Goal: Entertainment & Leisure: Consume media (video, audio)

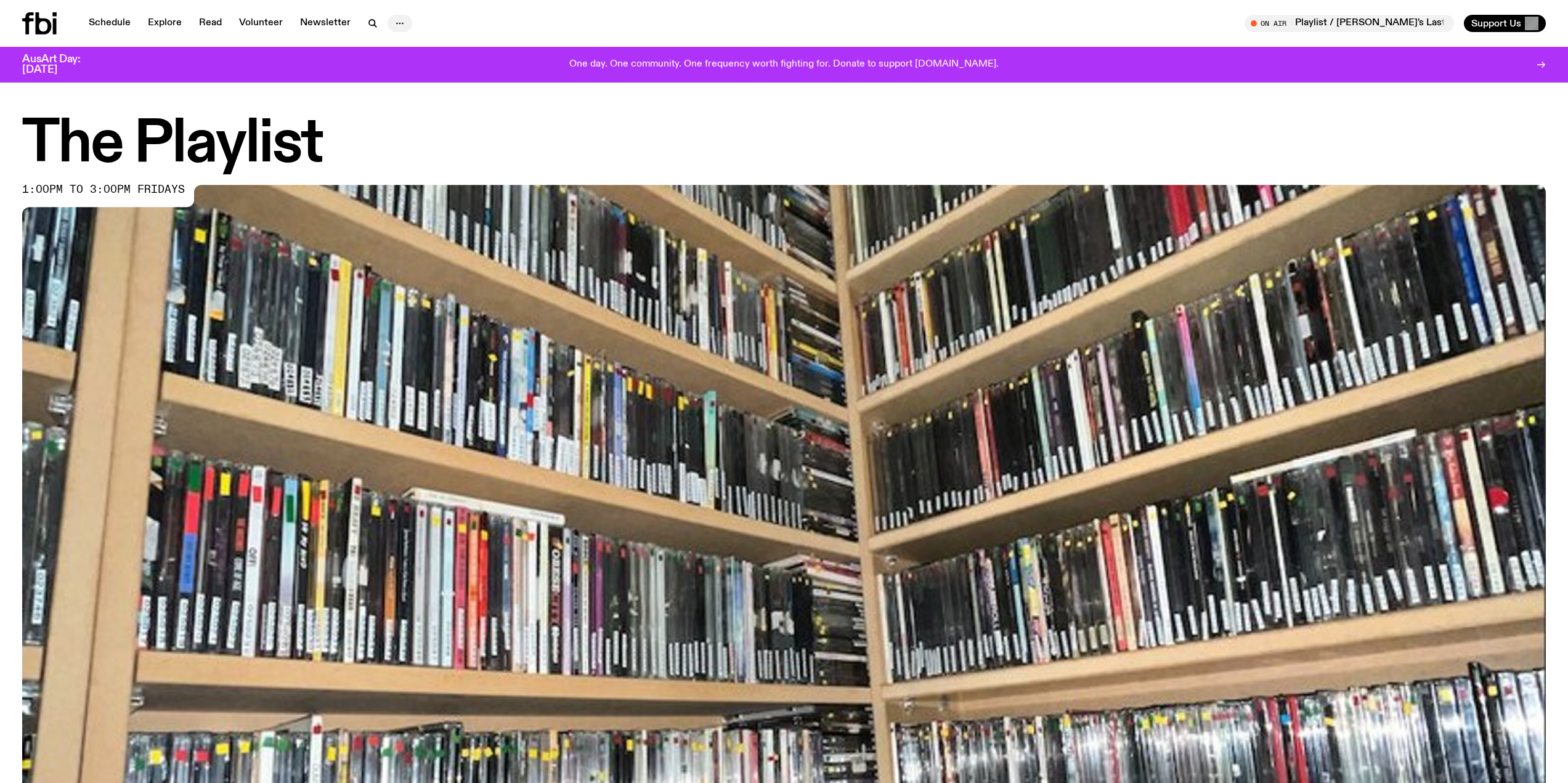
click at [393, 21] on icon "button" at bounding box center [400, 23] width 15 height 15
click at [117, 27] on link "Schedule" at bounding box center [109, 23] width 57 height 17
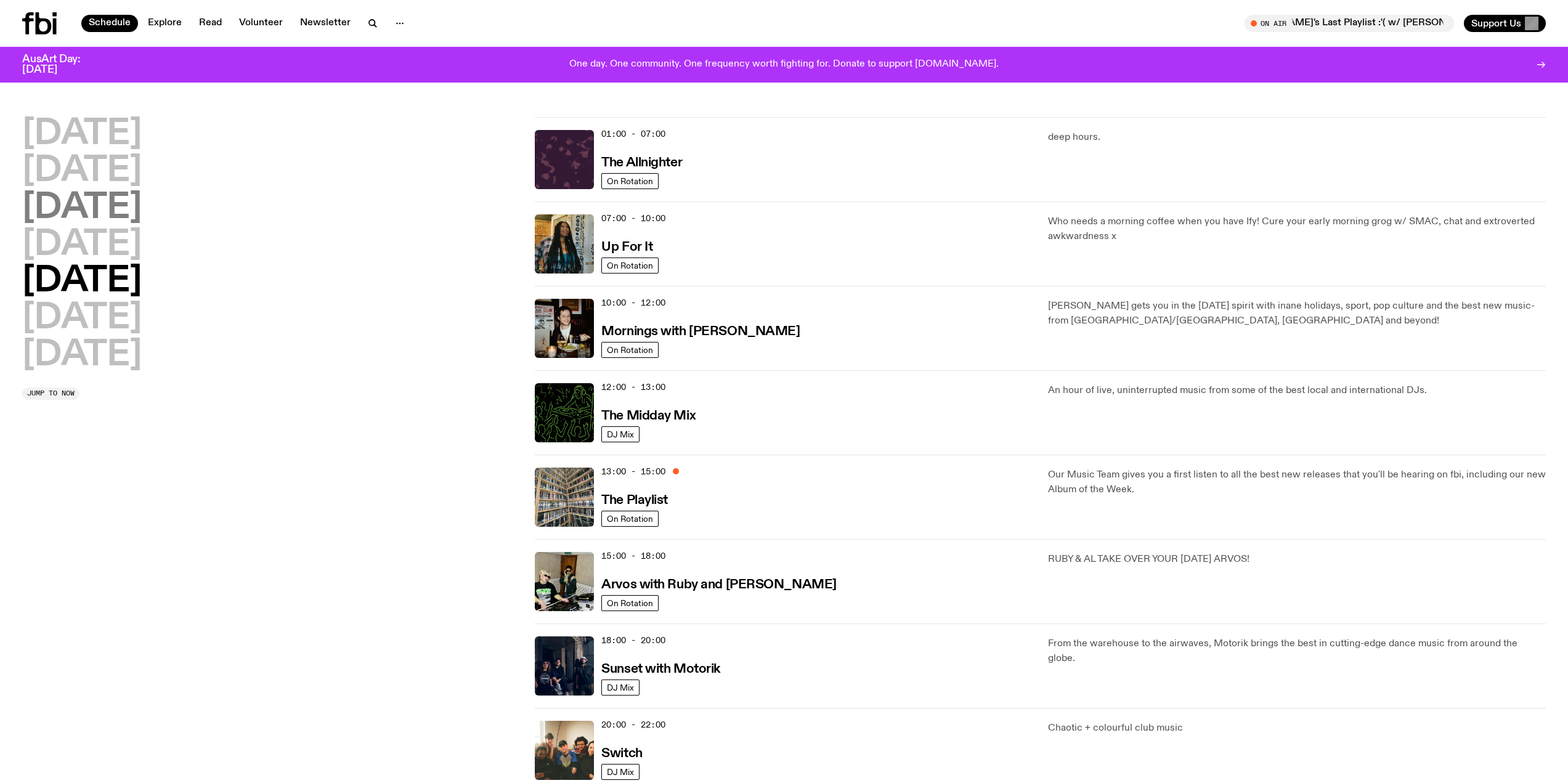
click at [121, 207] on h2 "[DATE]" at bounding box center [82, 208] width 119 height 34
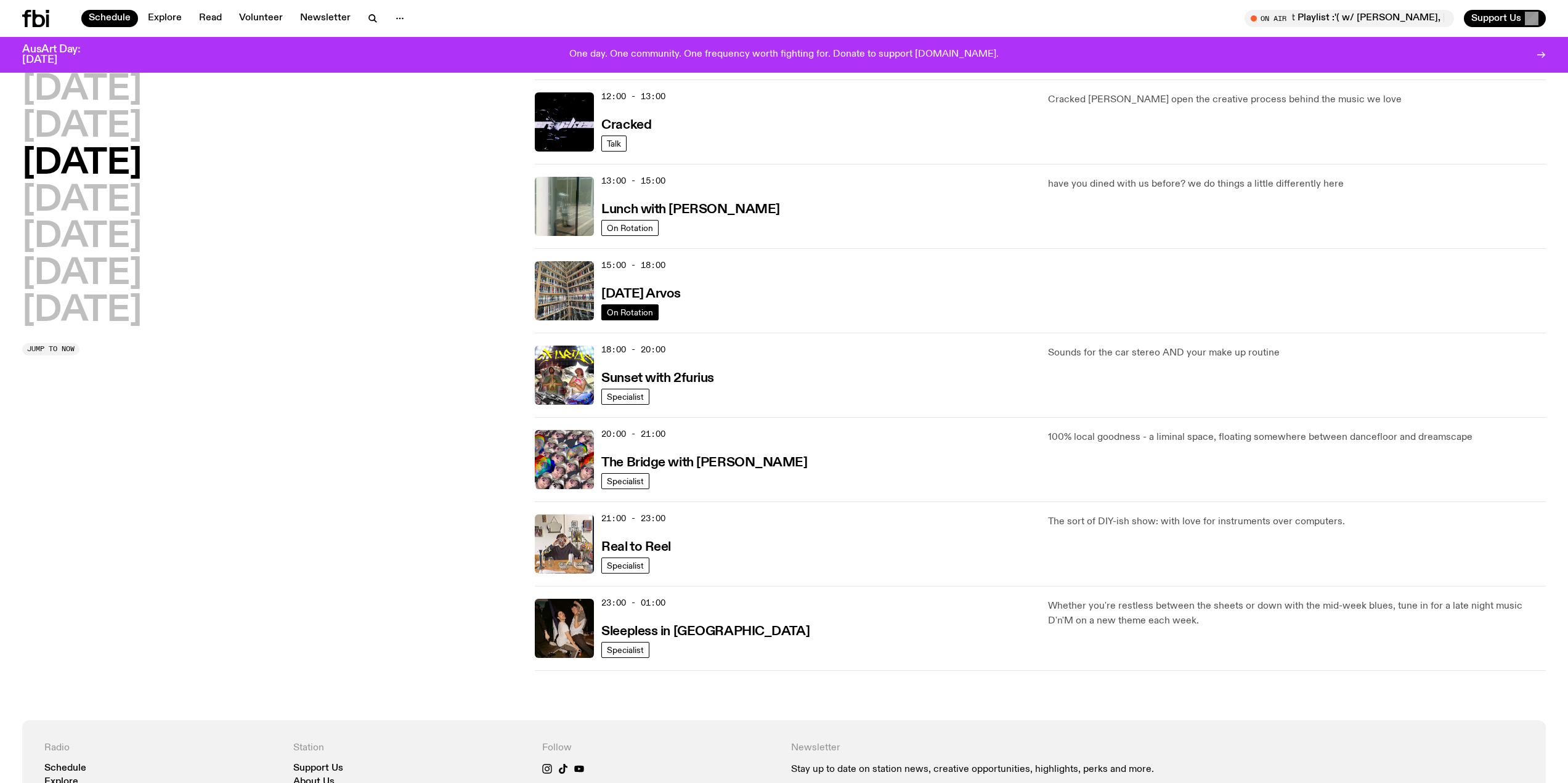
scroll to position [219, 0]
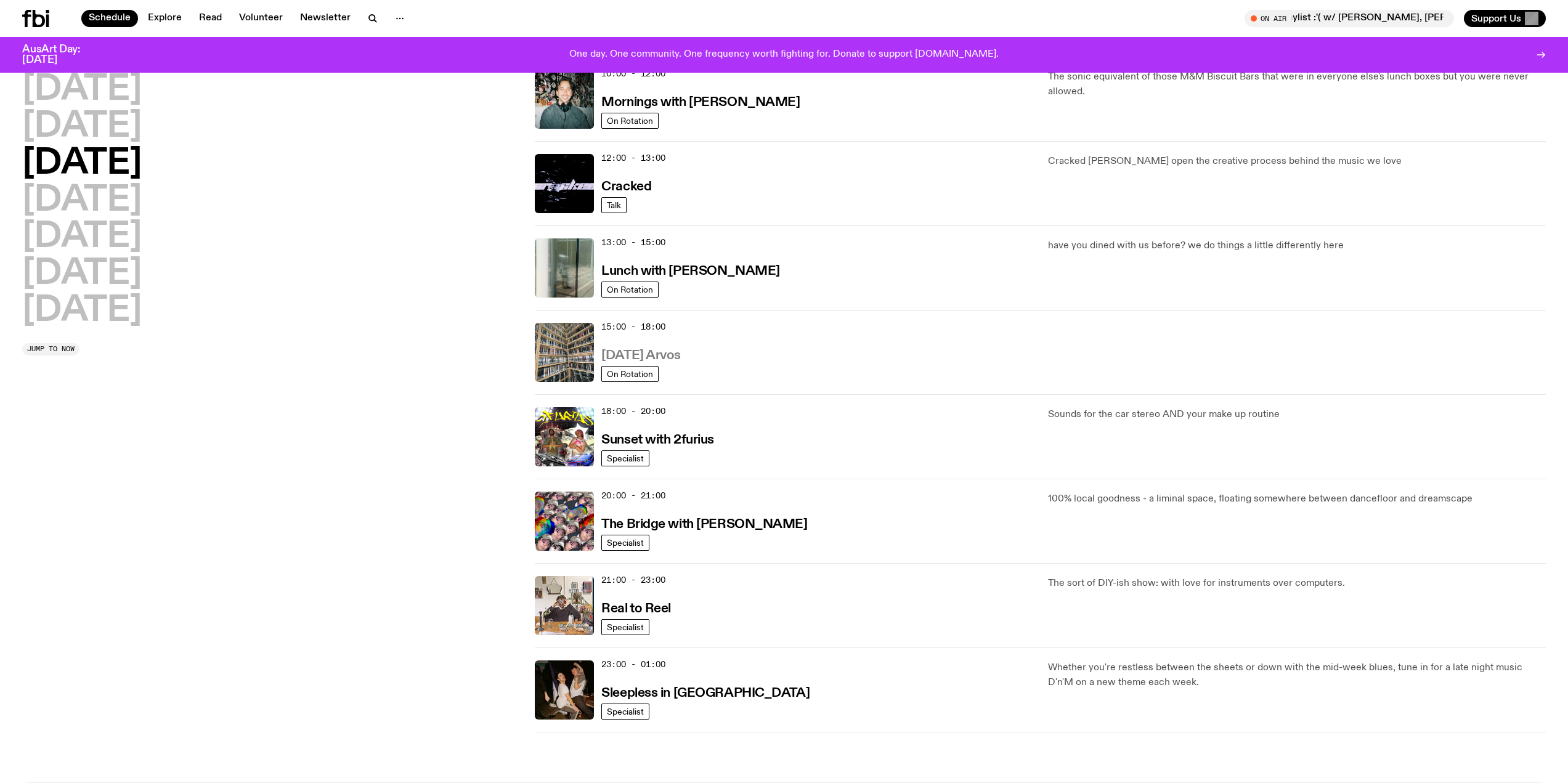
click at [675, 352] on h3 "[DATE] Arvos" at bounding box center [641, 355] width 80 height 13
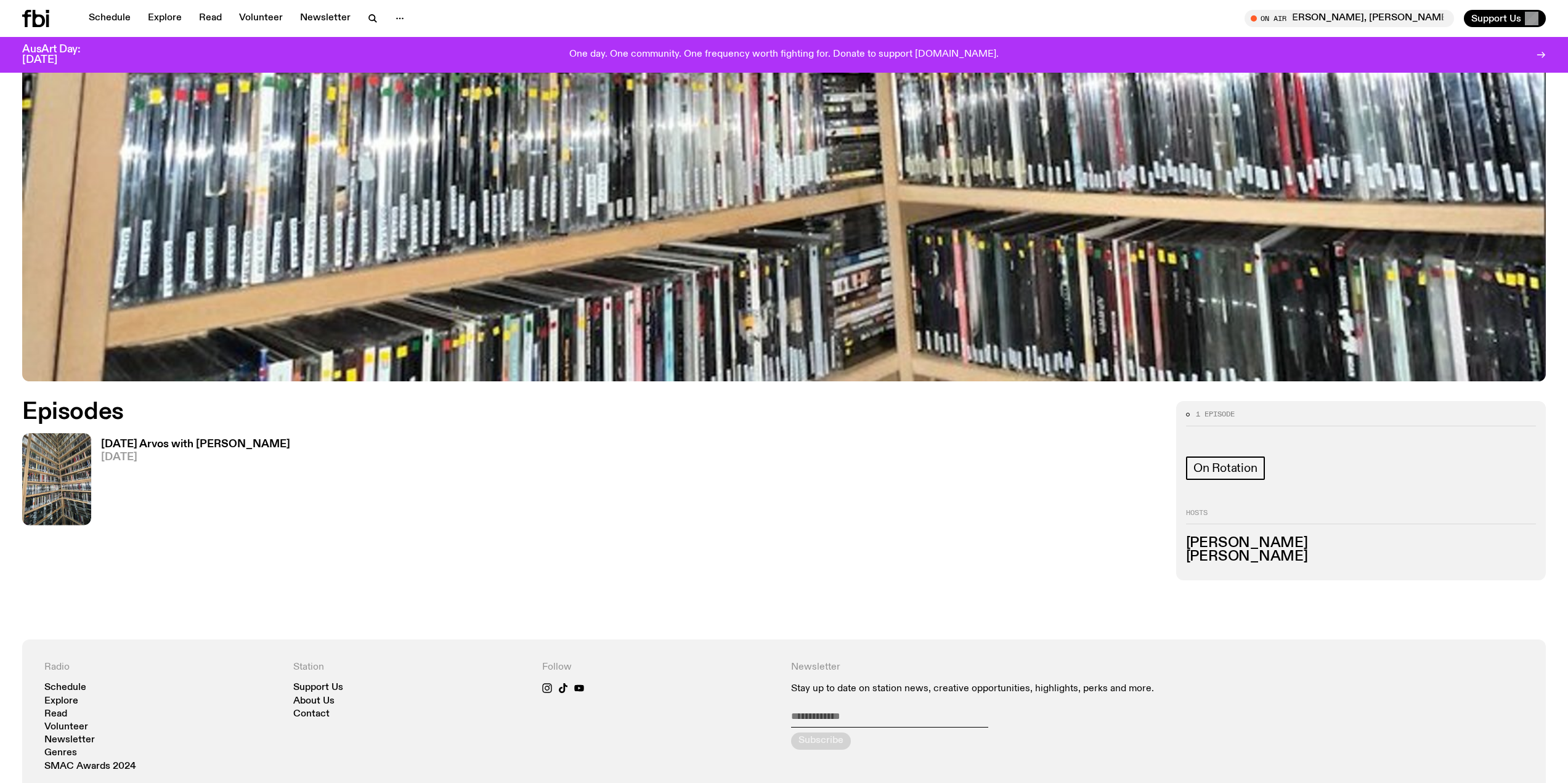
scroll to position [672, 0]
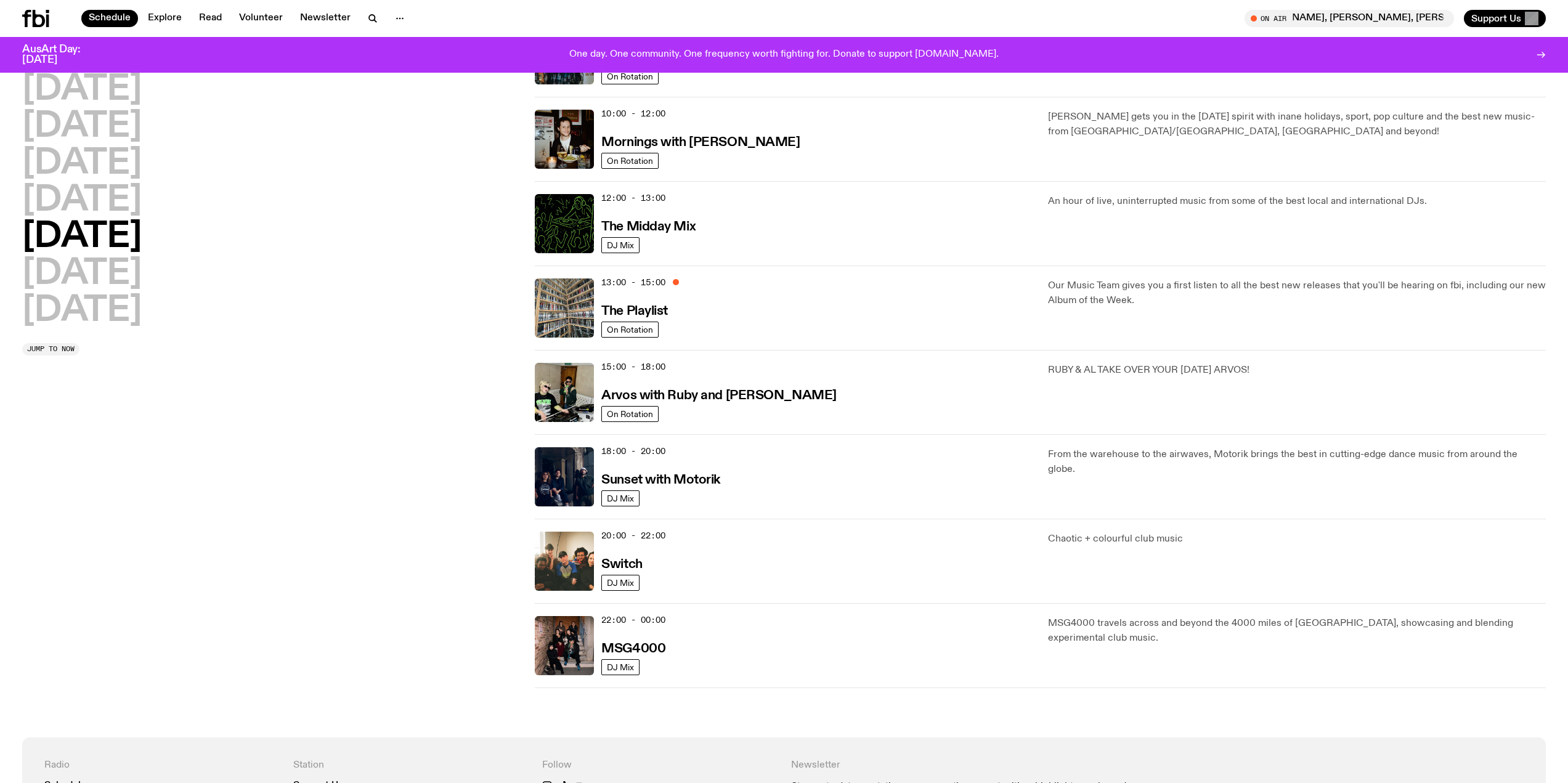
scroll to position [158, 0]
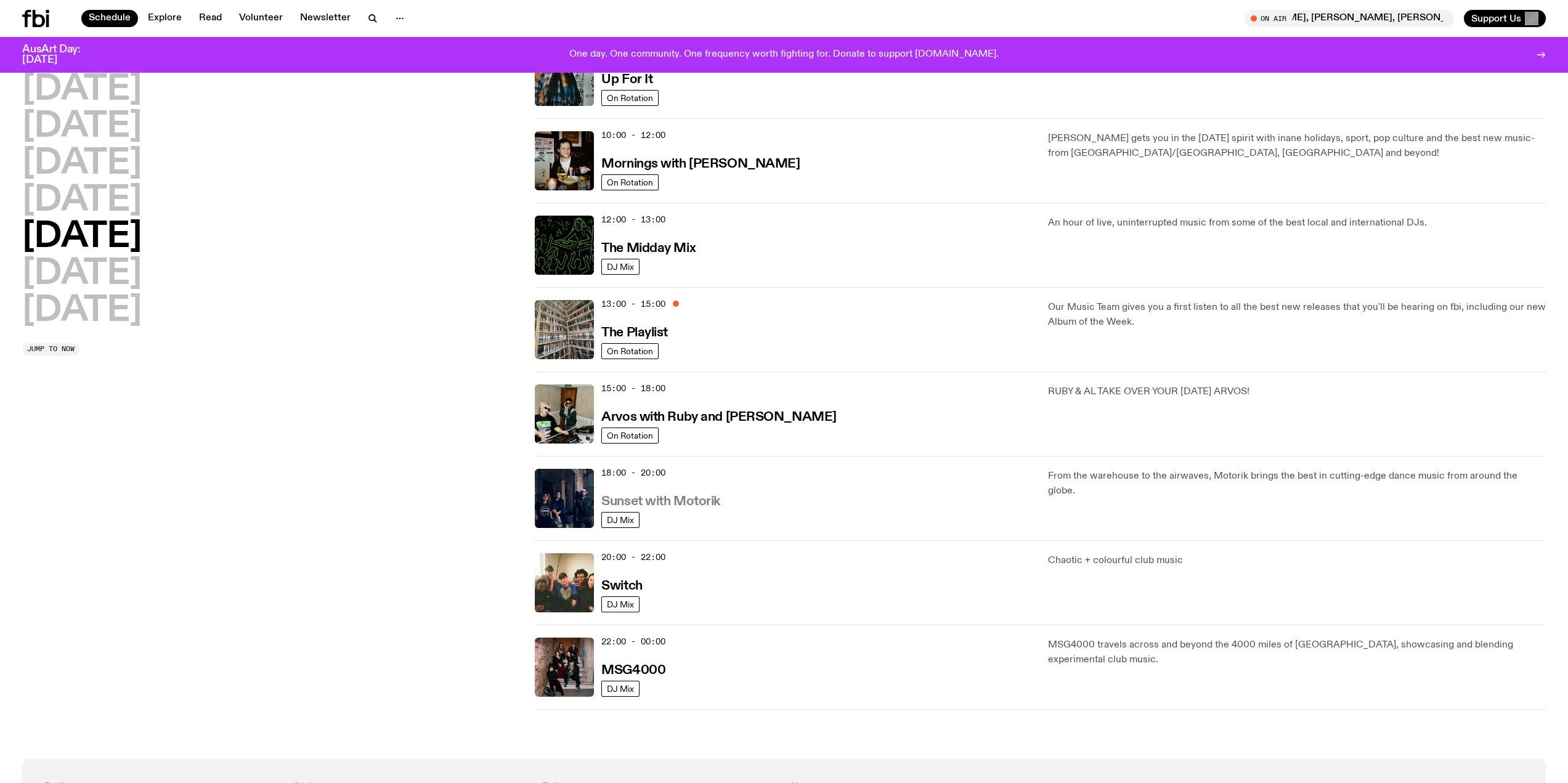
click at [700, 502] on h3 "Sunset with Motorik" at bounding box center [660, 501] width 119 height 13
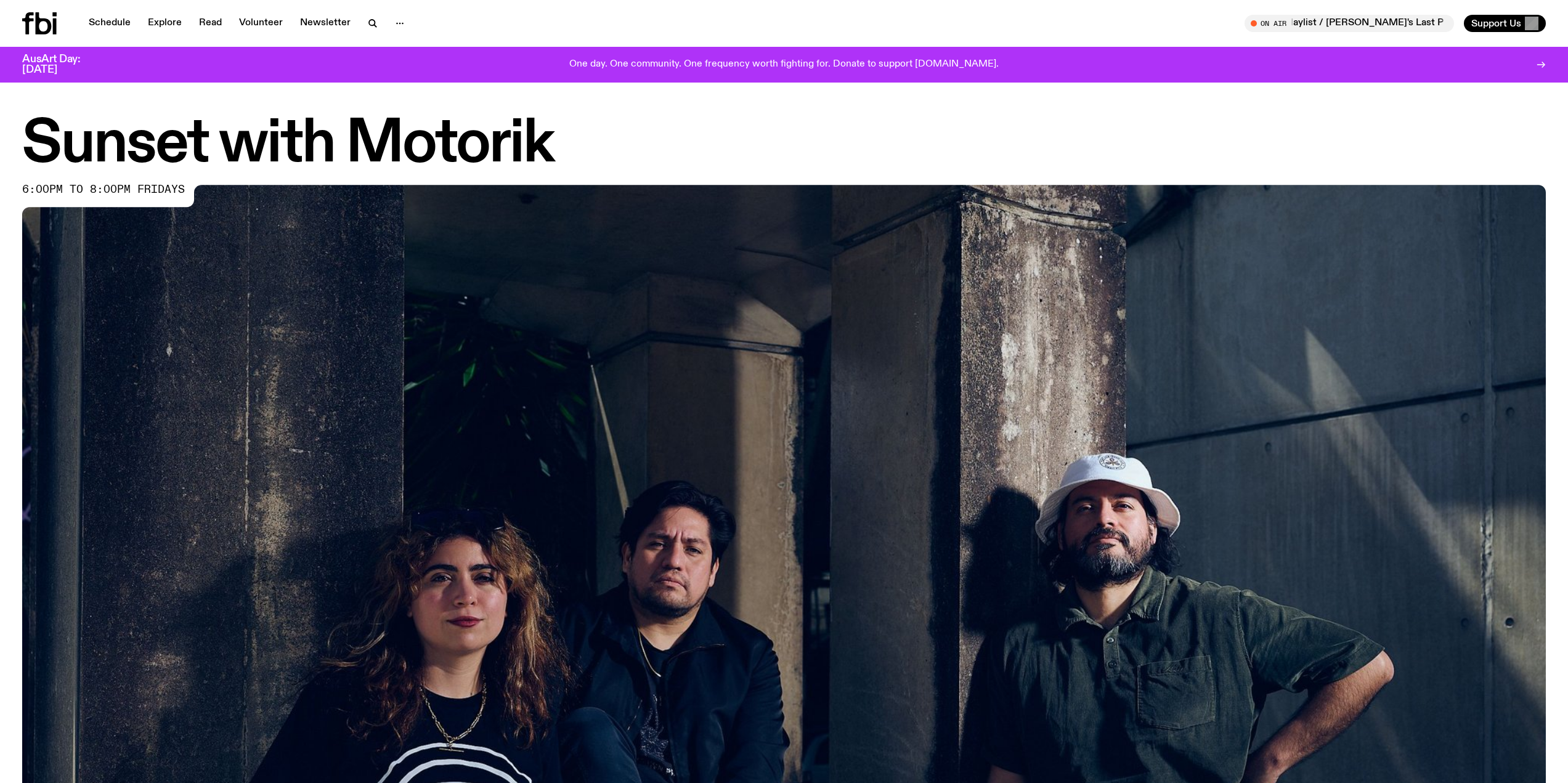
drag, startPoint x: 220, startPoint y: 314, endPoint x: 299, endPoint y: 336, distance: 82.0
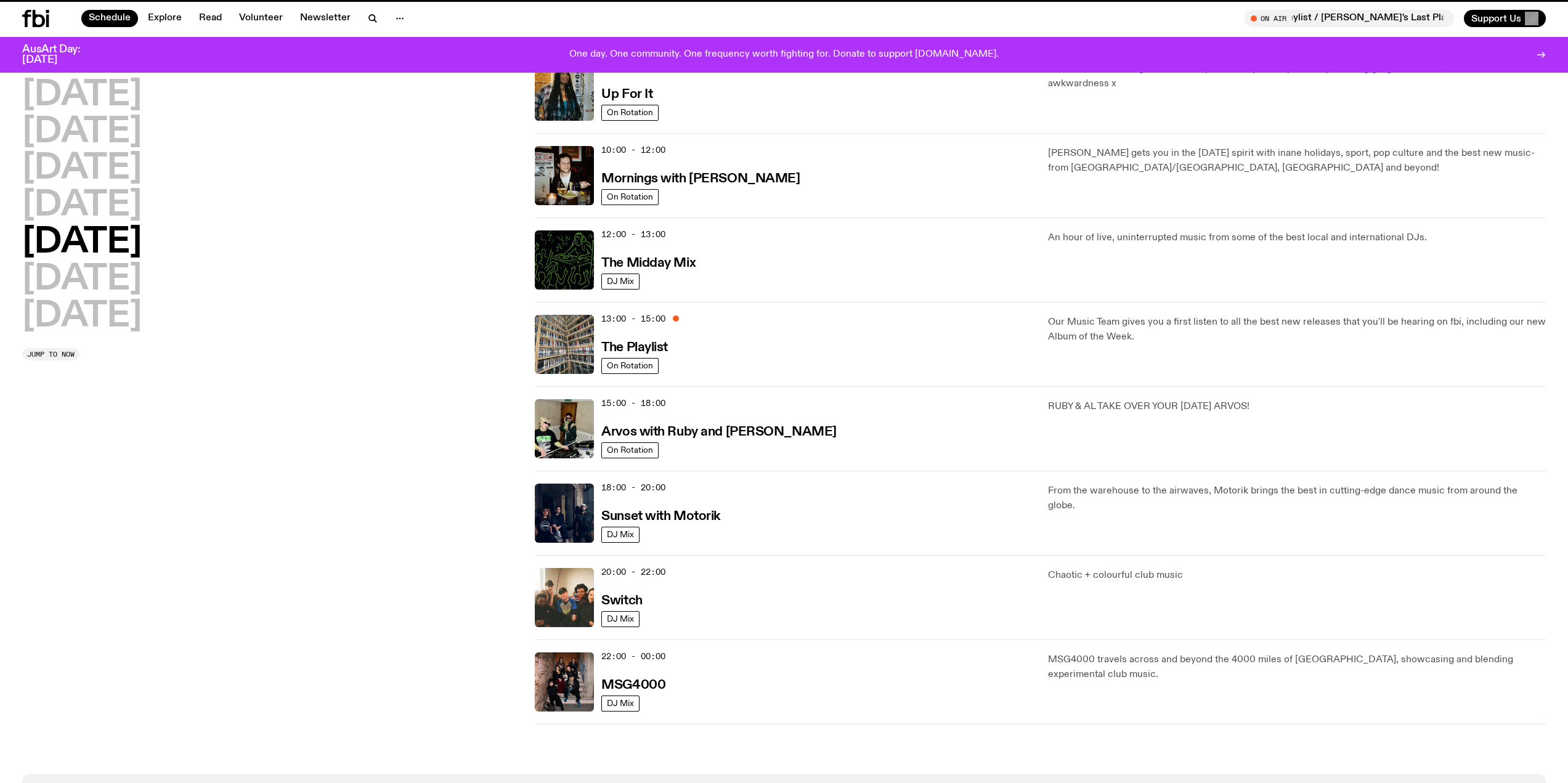
scroll to position [148, 0]
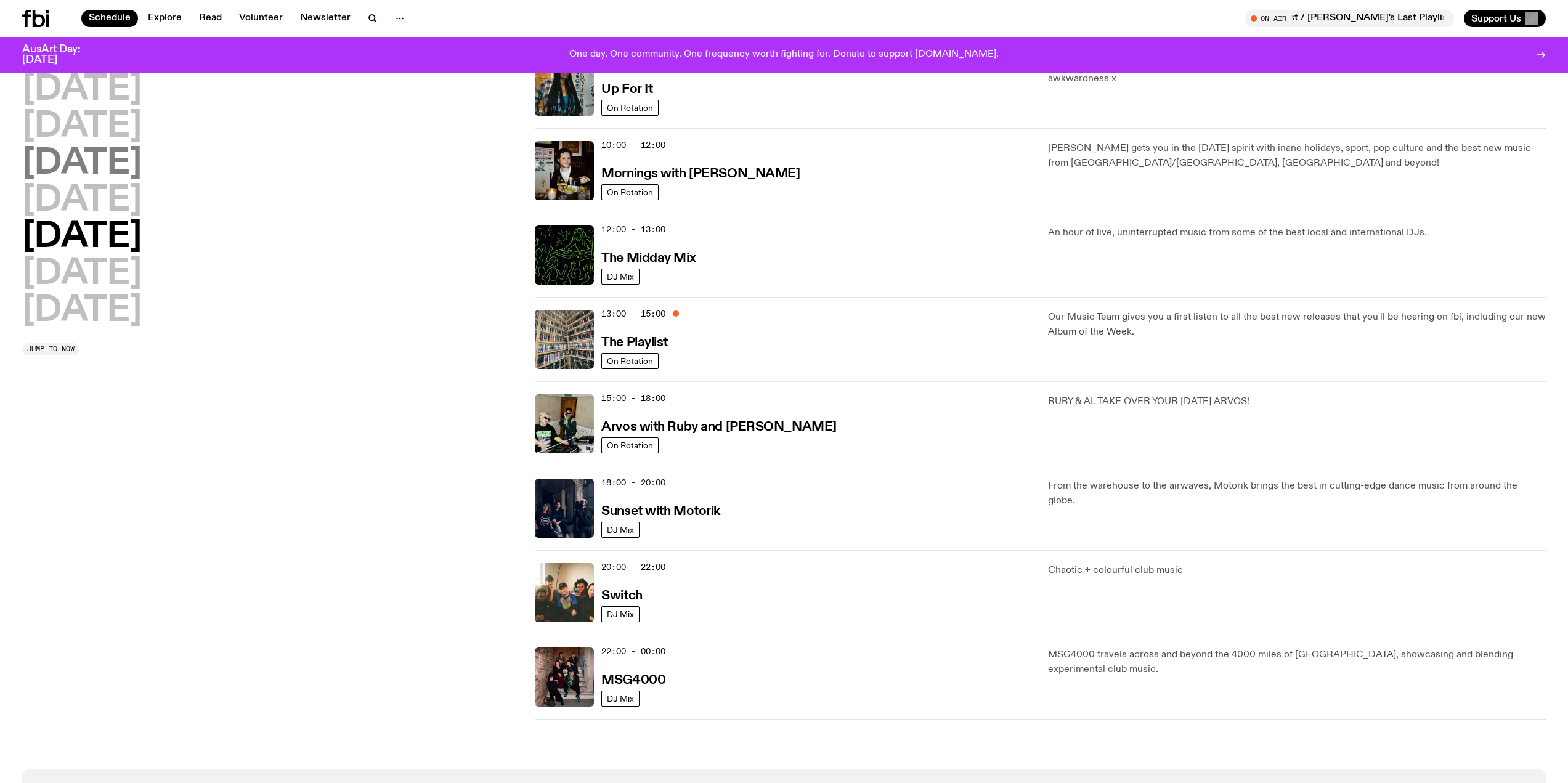
click at [93, 173] on h2 "[DATE]" at bounding box center [82, 164] width 119 height 34
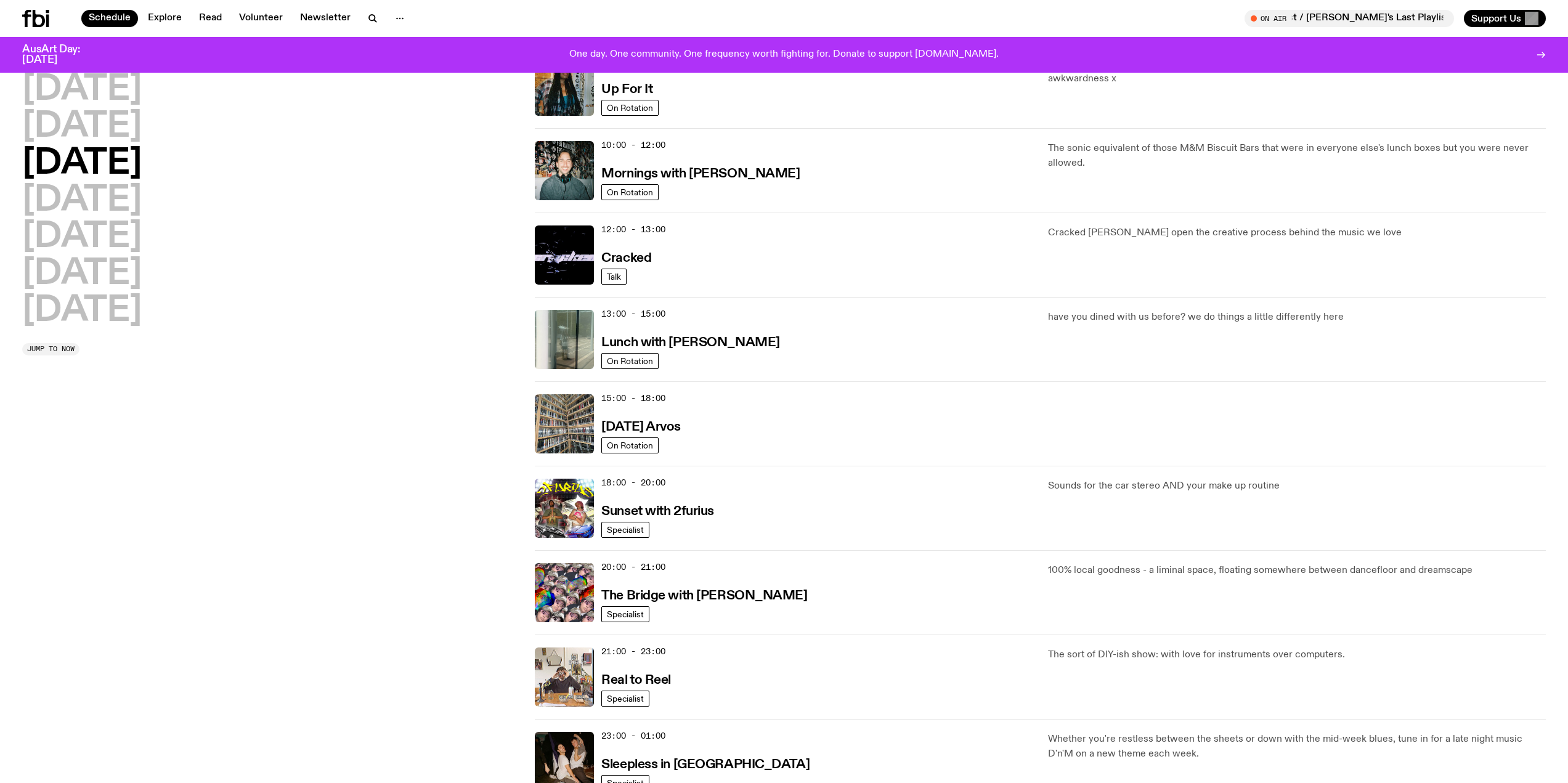
scroll to position [34, 0]
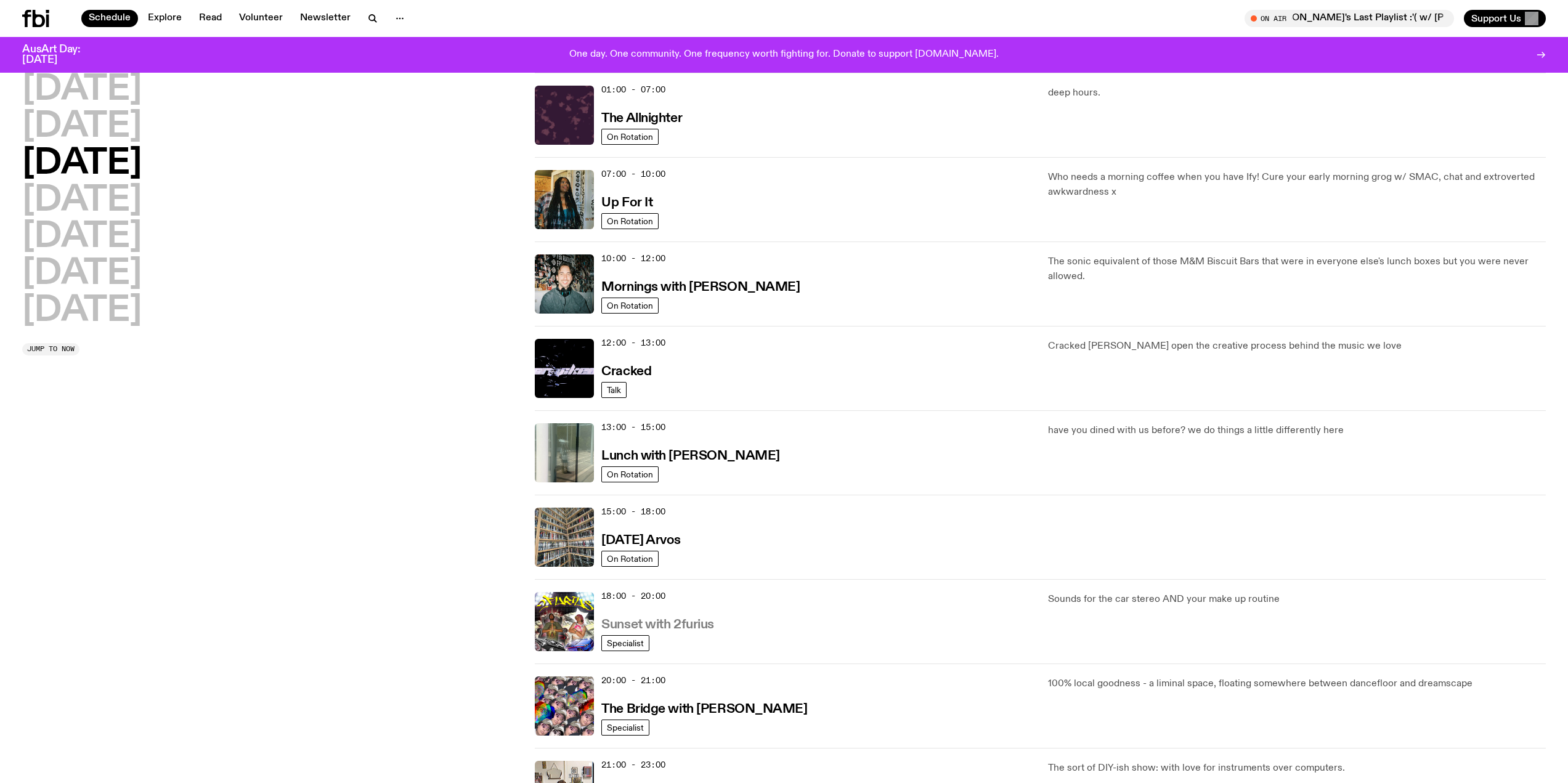
click at [674, 620] on h3 "Sunset with 2furius" at bounding box center [658, 624] width 113 height 13
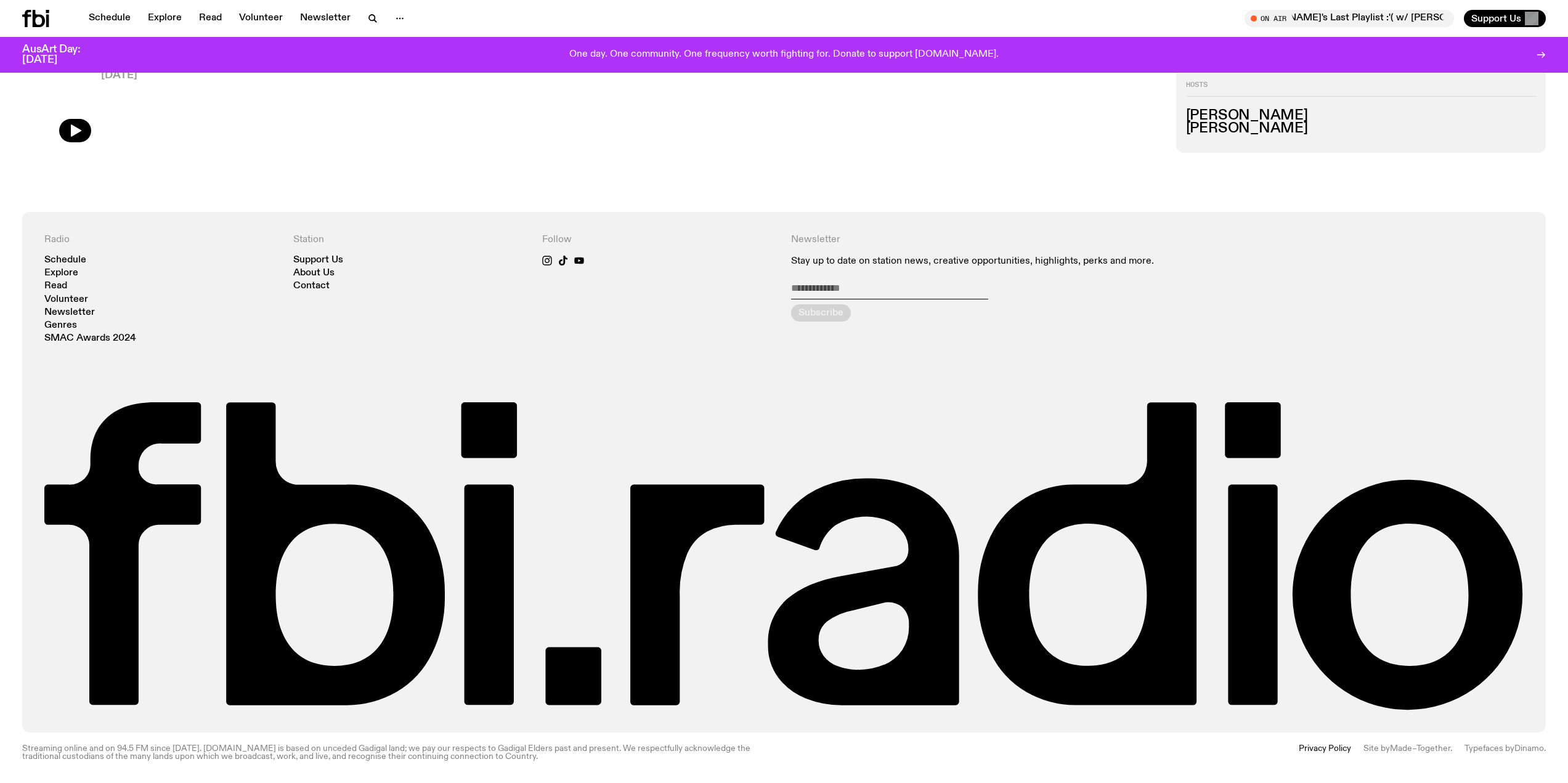
scroll to position [670, 0]
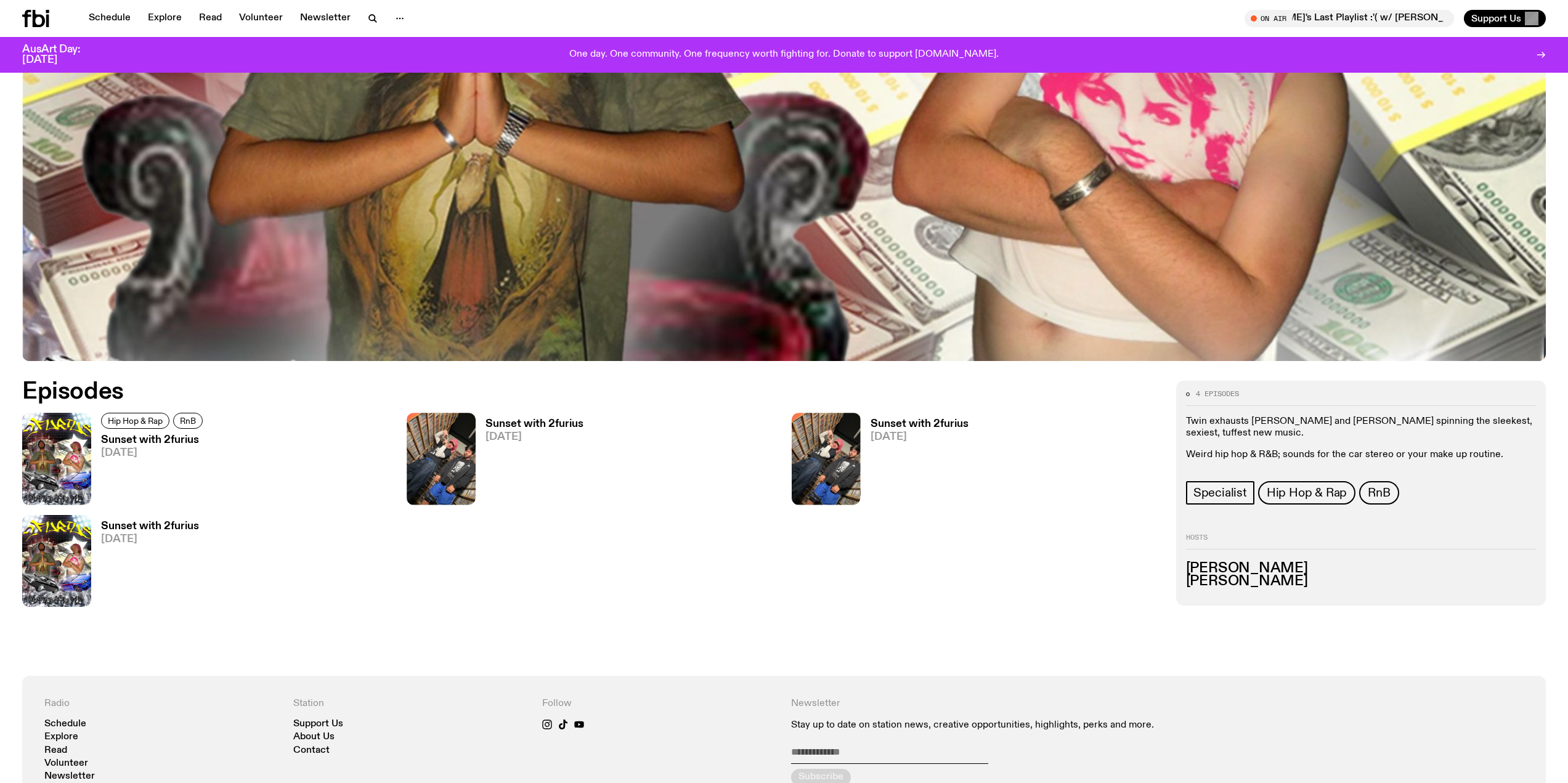
click at [146, 443] on h3 "Sunset with 2furius" at bounding box center [153, 440] width 105 height 10
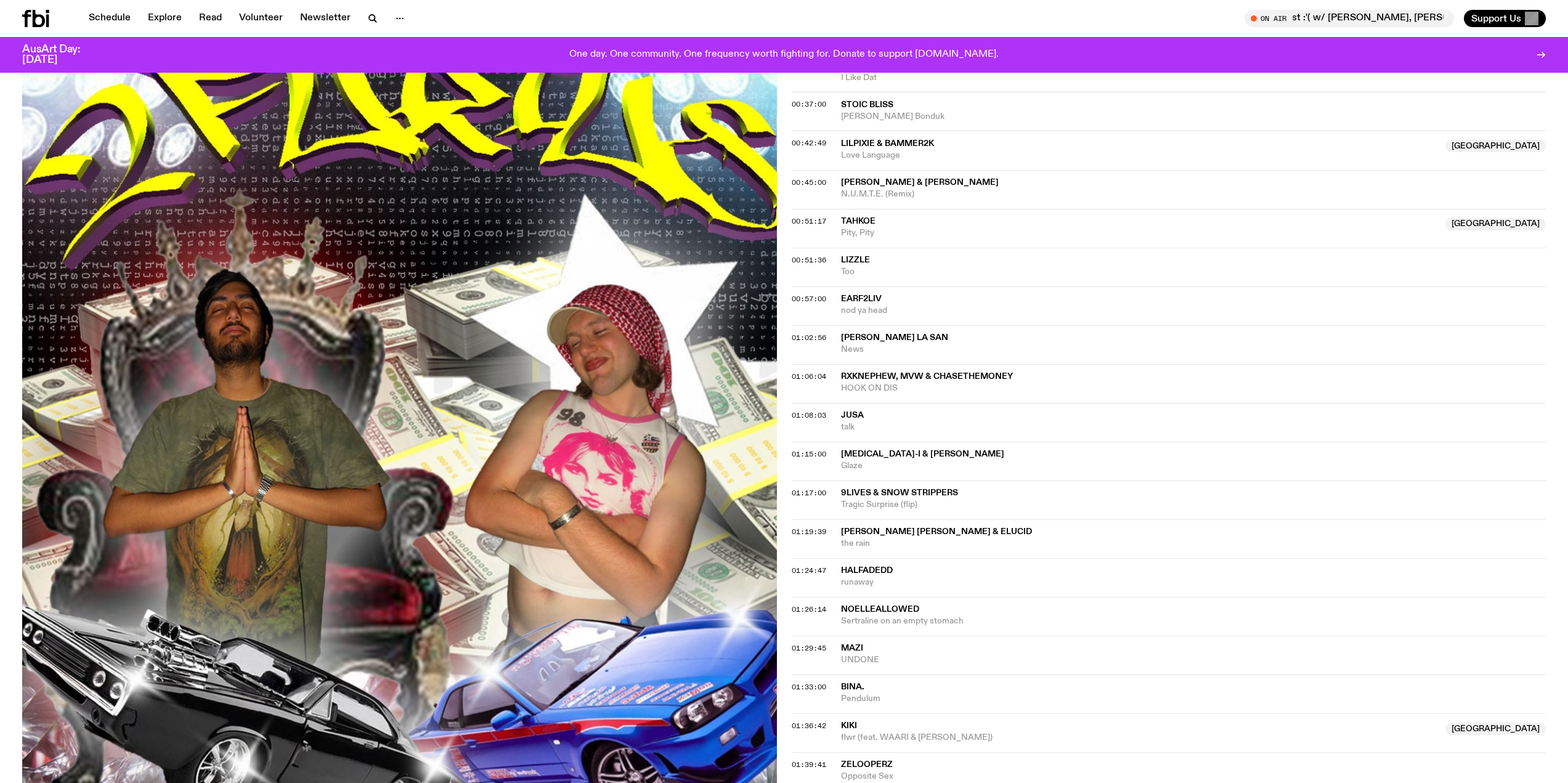
scroll to position [736, 0]
